Goal: Information Seeking & Learning: Learn about a topic

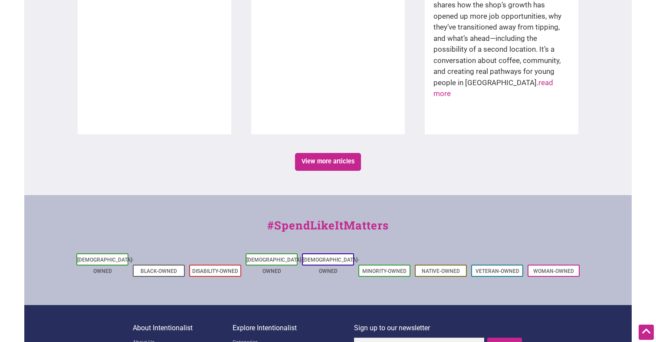
scroll to position [1597, 0]
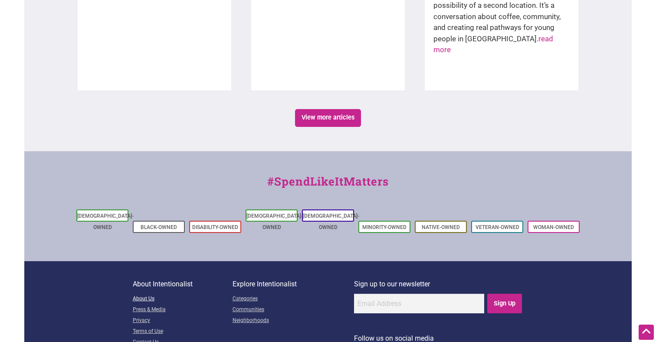
click at [150, 293] on link "About Us" at bounding box center [183, 298] width 100 height 11
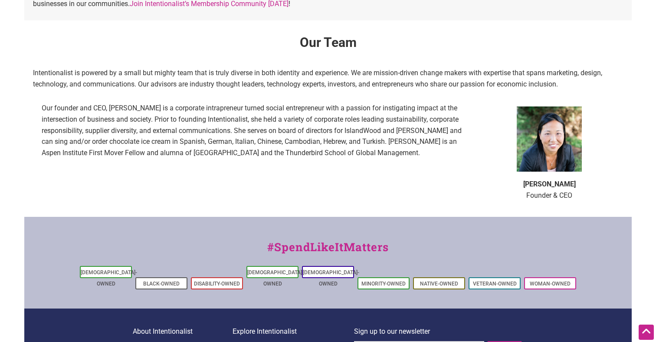
scroll to position [535, 0]
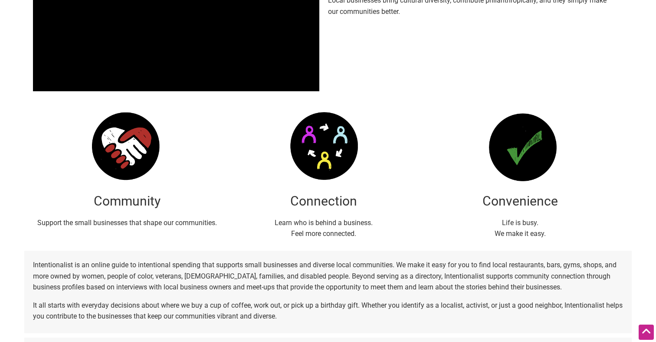
drag, startPoint x: 577, startPoint y: 197, endPoint x: 212, endPoint y: -13, distance: 420.5
click at [212, 0] on html "× Menu 0 Add a Business Map Blog Store Offers Intentionalist Cards Buy Black Ca…" at bounding box center [328, 19] width 656 height 342
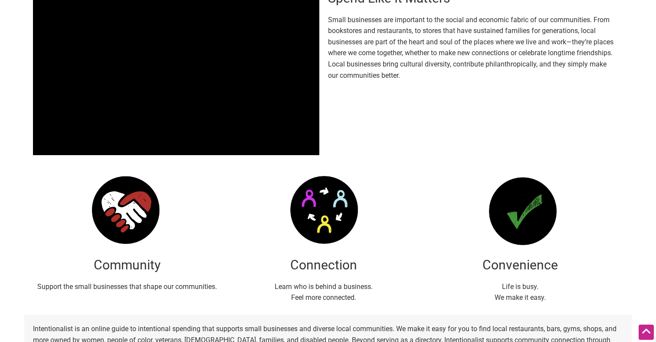
click at [407, 146] on div "Spend Like It Matters Small businesses are important to the social and economic…" at bounding box center [328, 77] width 608 height 203
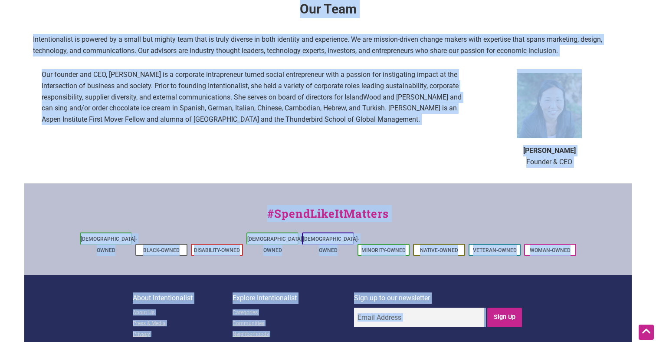
scroll to position [618, 0]
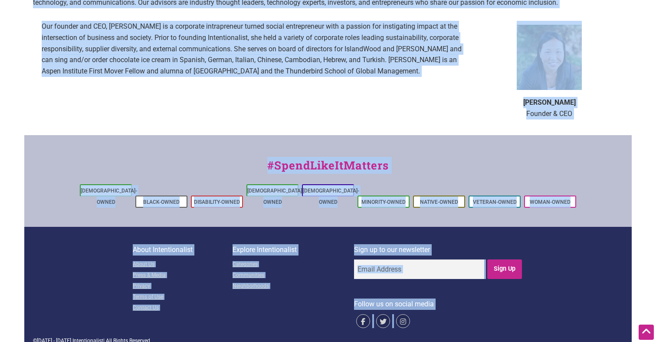
drag, startPoint x: 33, startPoint y: 49, endPoint x: 426, endPoint y: 163, distance: 409.2
copy div "Lorem Ipsum Dolo Si Ametcon Adipi elitseddoe tem incididun ut lab etdolo mag al…"
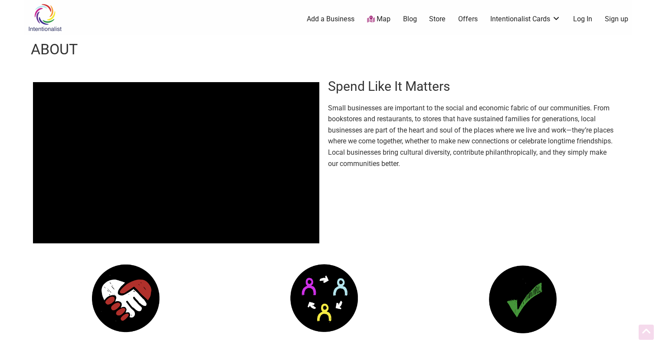
scroll to position [617, 0]
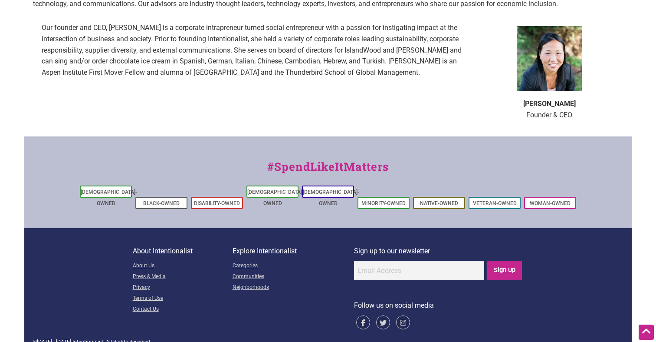
drag, startPoint x: 567, startPoint y: 114, endPoint x: 578, endPoint y: 114, distance: 10.4
click at [567, 114] on p "[PERSON_NAME] Founder & CEO" at bounding box center [550, 109] width 130 height 22
drag, startPoint x: 574, startPoint y: 114, endPoint x: 539, endPoint y: 98, distance: 38.8
click at [539, 98] on p "[PERSON_NAME] Founder & CEO" at bounding box center [550, 109] width 130 height 22
copy p "[PERSON_NAME] Founder & CEO"
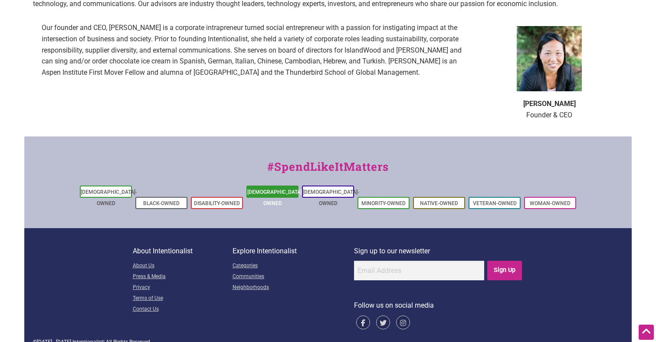
scroll to position [618, 0]
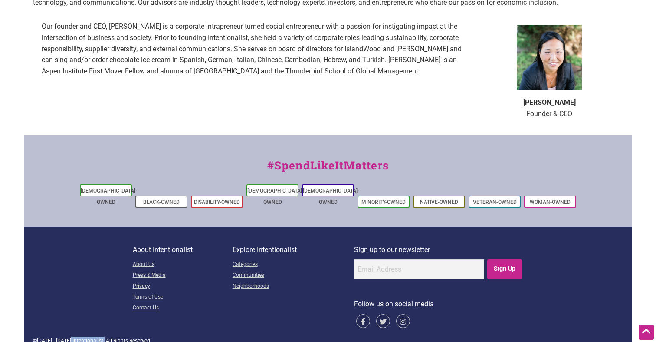
drag, startPoint x: 98, startPoint y: 330, endPoint x: 67, endPoint y: 330, distance: 31.3
click at [66, 336] on div "© [DATE] - [DATE] Intentionalist | All Rights Reserved" at bounding box center [328, 340] width 590 height 8
copy div "Intentionalist"
